Goal: Task Accomplishment & Management: Manage account settings

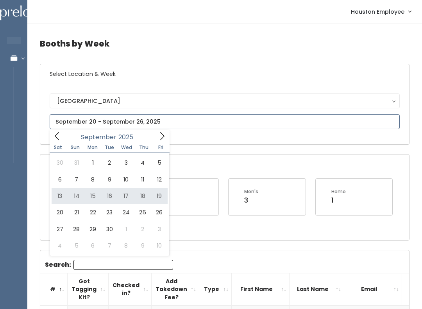
type input "[DATE] to [DATE]"
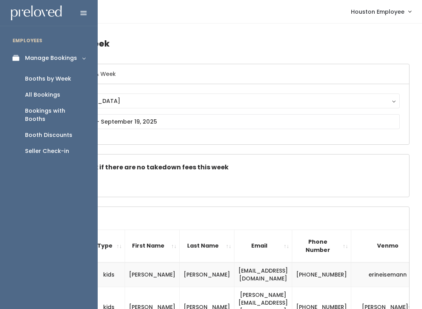
click at [15, 61] on link "Manage Bookings" at bounding box center [49, 58] width 98 height 18
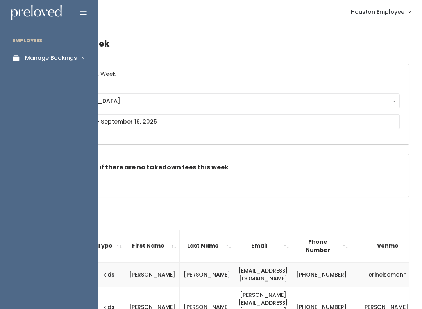
click at [24, 57] on link "Manage Bookings" at bounding box center [49, 58] width 98 height 18
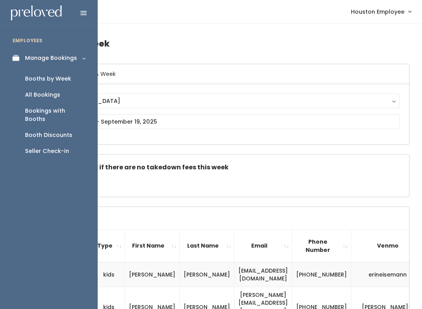
click at [32, 131] on div "Booth Discounts" at bounding box center [48, 135] width 47 height 8
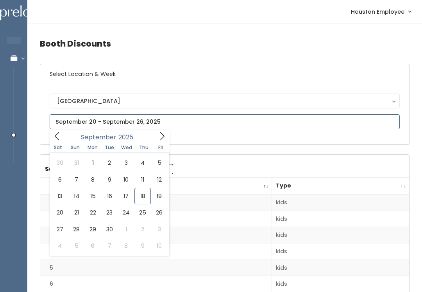
type input "September 13 to September 19"
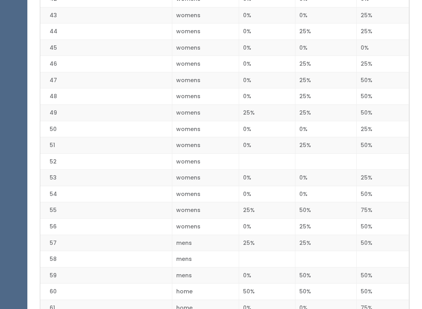
scroll to position [871, 0]
